Goal: Task Accomplishment & Management: Manage account settings

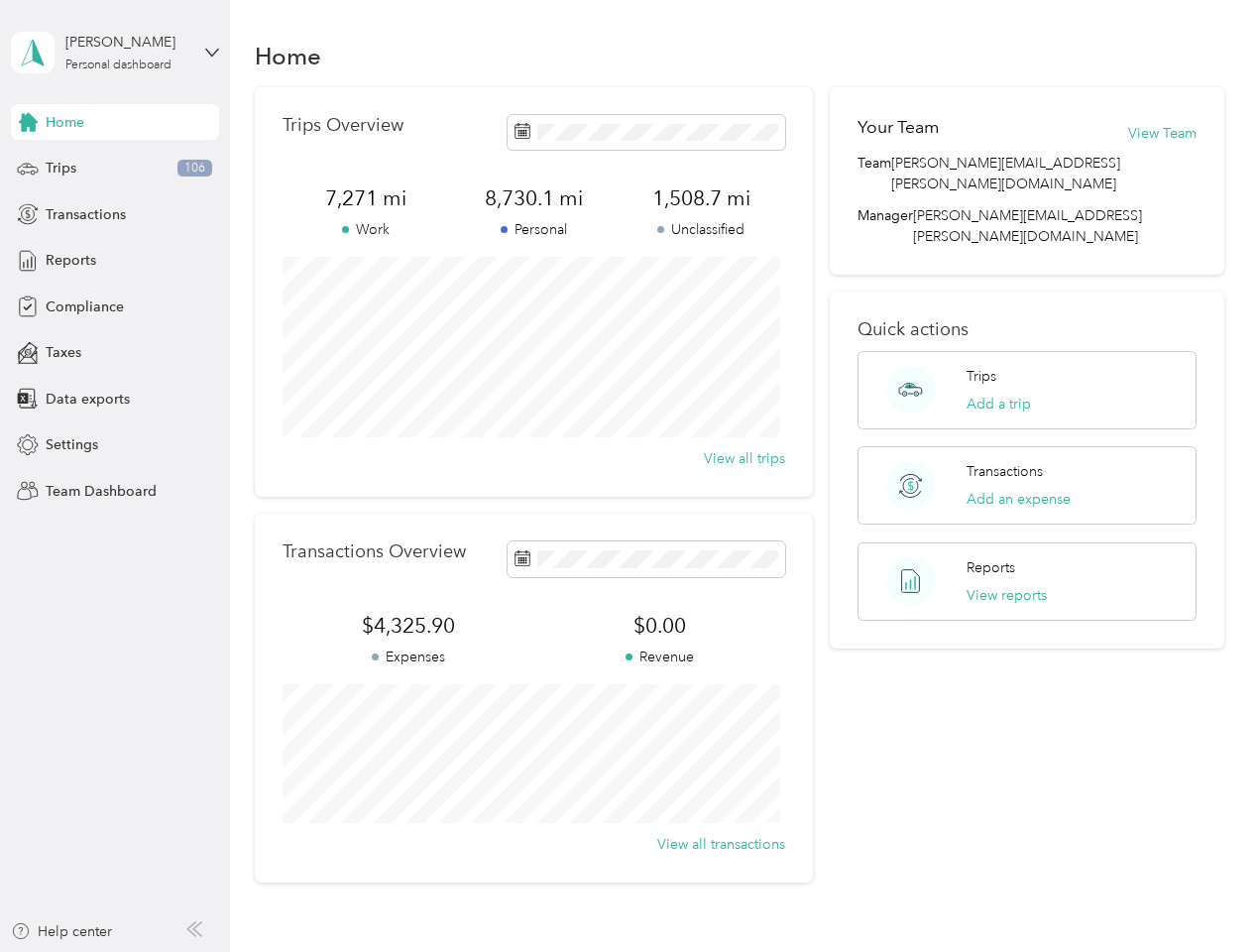
click at [629, 476] on div "Trips Overview 7,271 mi Work 8,730.1 mi Personal 1,508.7 mi Unclassified View a…" at bounding box center [534, 292] width 558 height 409
click at [115, 53] on div "[PERSON_NAME]" at bounding box center [127, 42] width 124 height 21
click at [115, 122] on div "You’re signed in as [PERSON_NAME][EMAIL_ADDRESS][PERSON_NAME][DOMAIN_NAME] Team…" at bounding box center [332, 174] width 641 height 203
click at [115, 169] on div "Trips 106" at bounding box center [115, 169] width 209 height 36
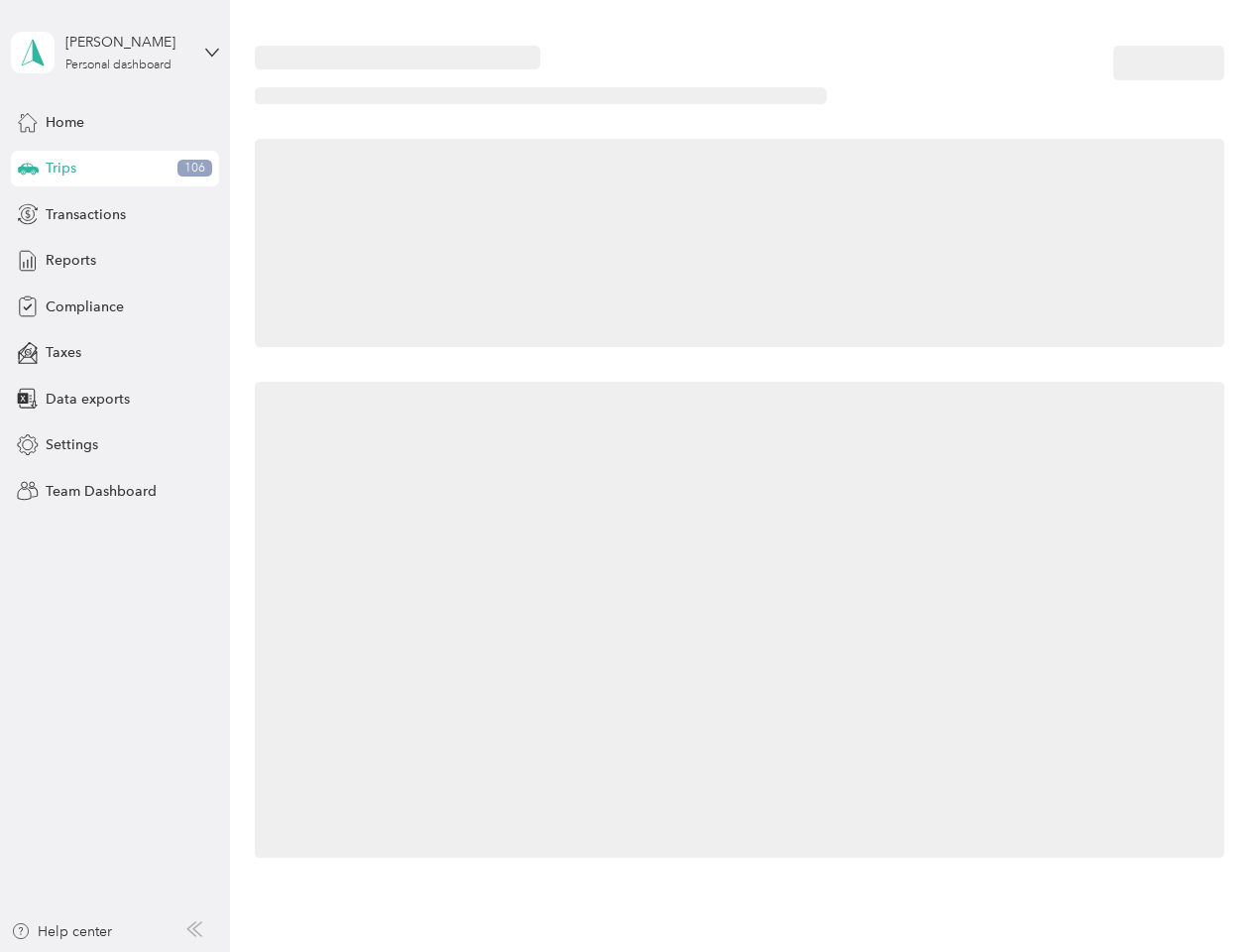
click at [28, 169] on icon at bounding box center [28, 168] width 21 height 10
